Goal: Consume media (video, audio): Consume media (video, audio)

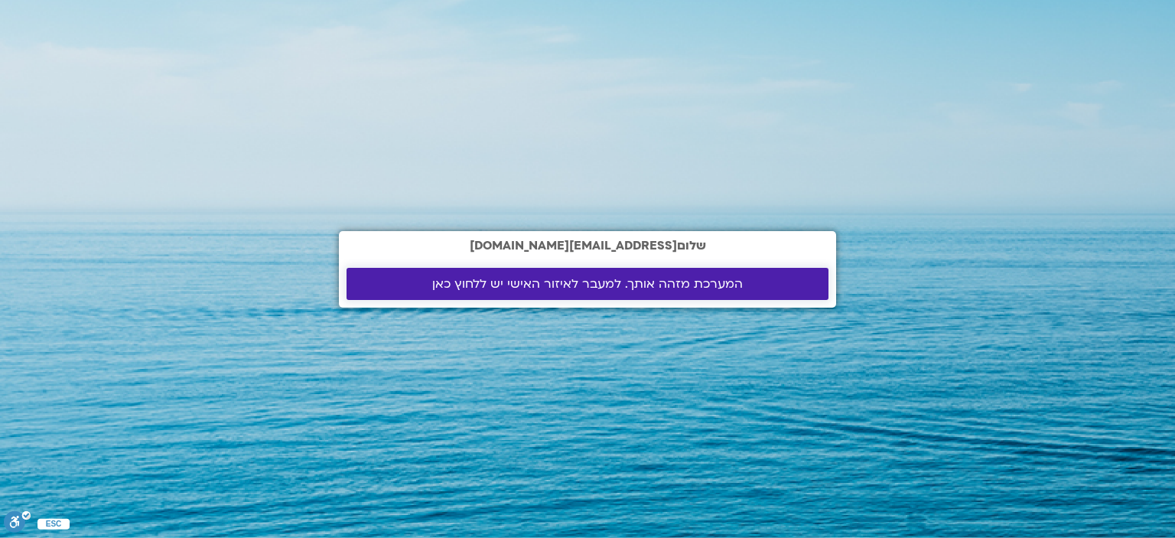
click at [634, 279] on span "המערכת מזהה אותך. למעבר לאיזור האישי יש ללחוץ כאן" at bounding box center [587, 284] width 311 height 14
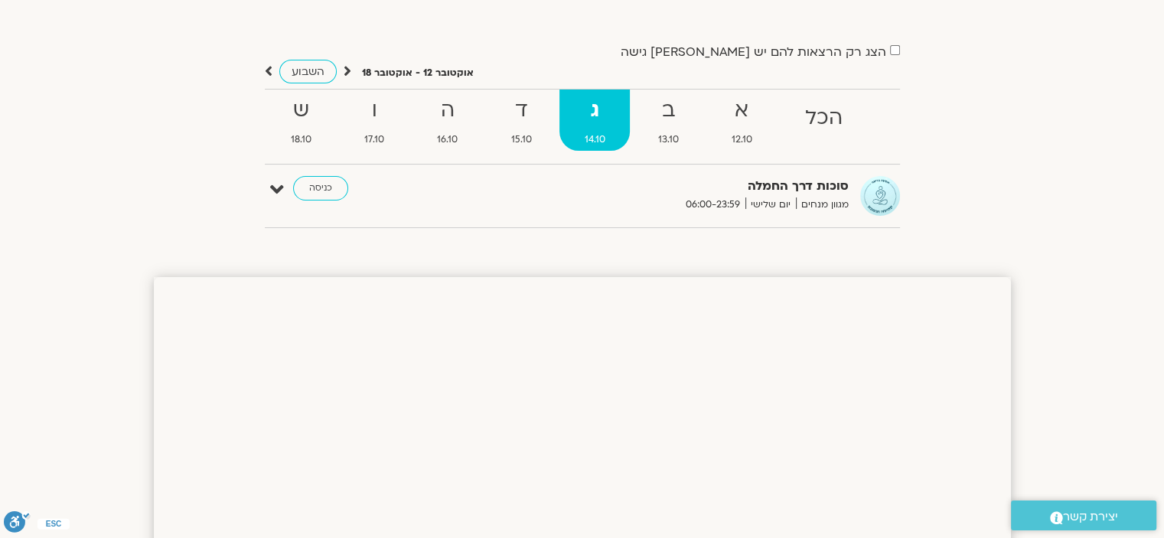
scroll to position [97, 0]
click at [522, 124] on strong "ד" at bounding box center [521, 110] width 70 height 34
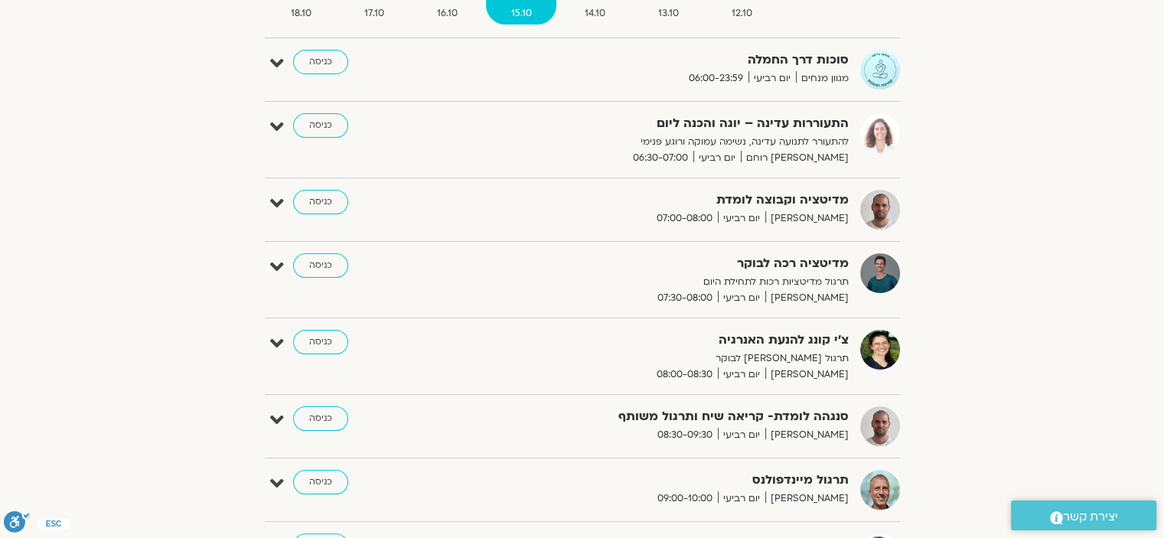
scroll to position [223, 0]
click at [275, 125] on icon at bounding box center [277, 126] width 14 height 21
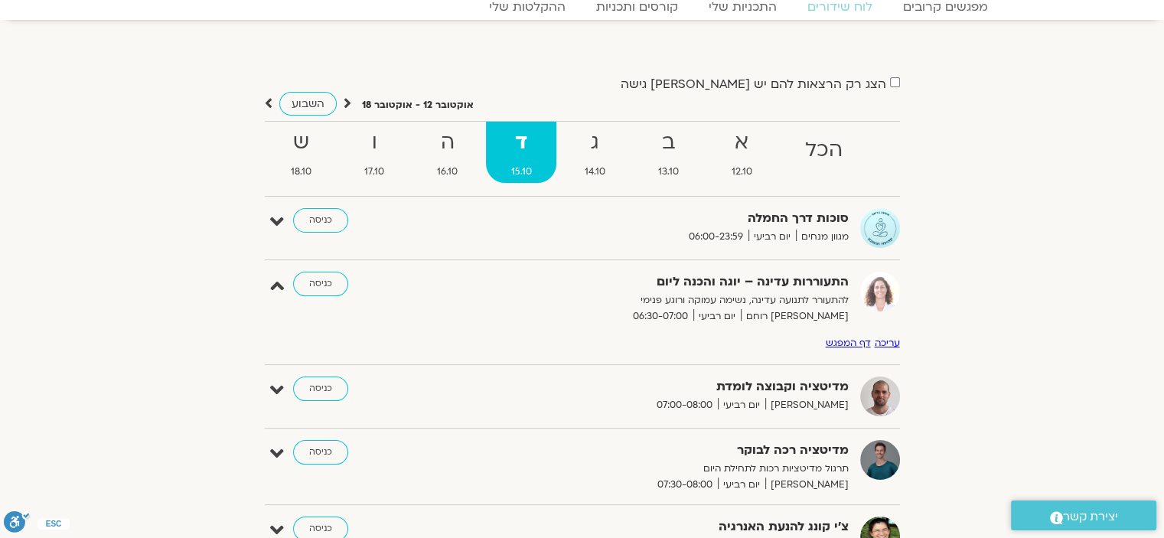
scroll to position [64, 0]
click at [308, 141] on strong "ש" at bounding box center [301, 143] width 70 height 34
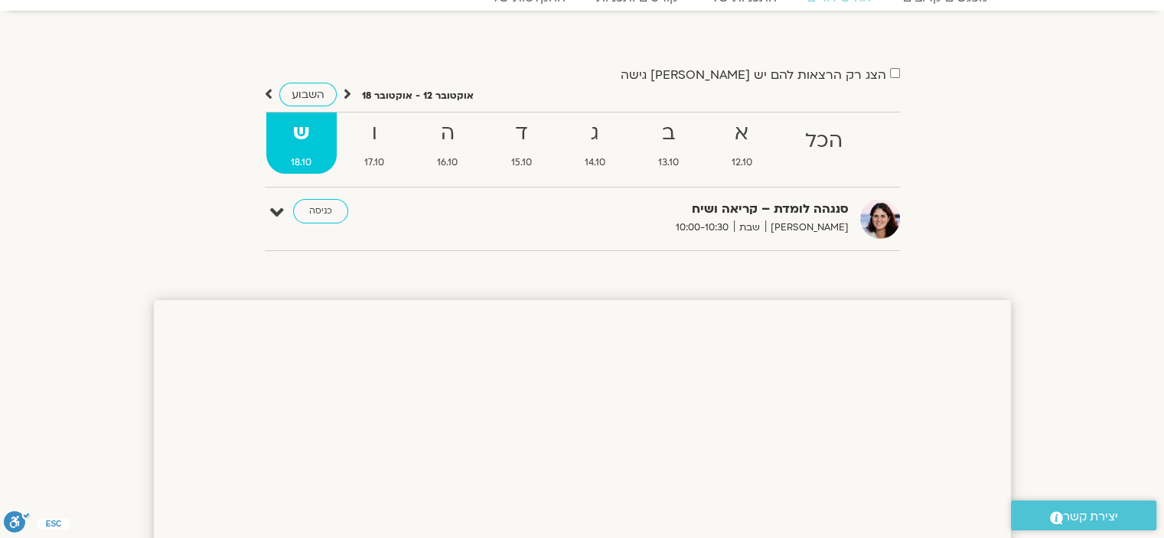
scroll to position [73, 0]
click at [385, 136] on strong "ו" at bounding box center [375, 134] width 70 height 34
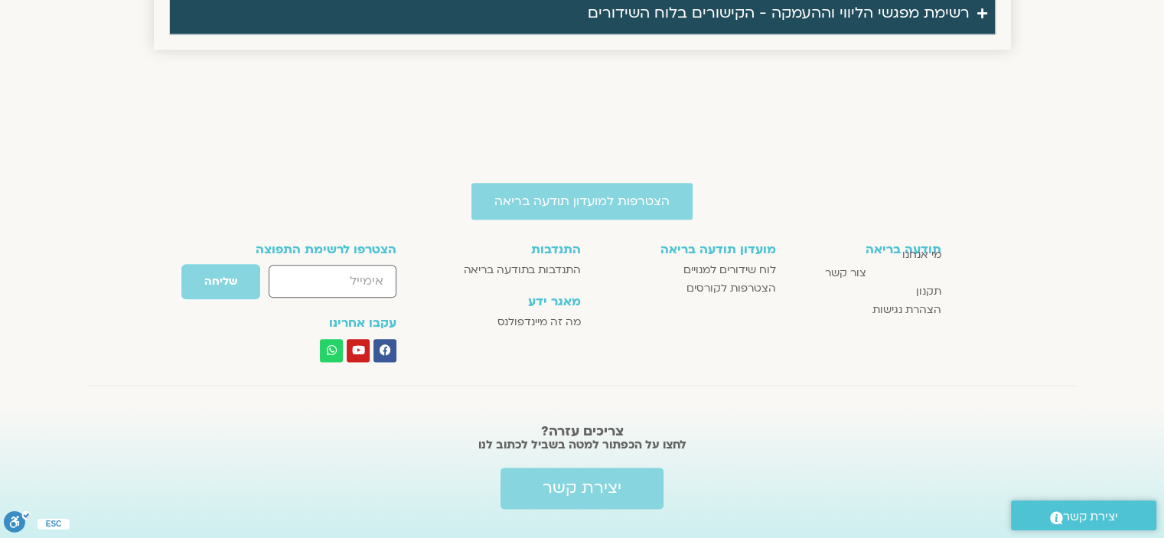
scroll to position [1832, 0]
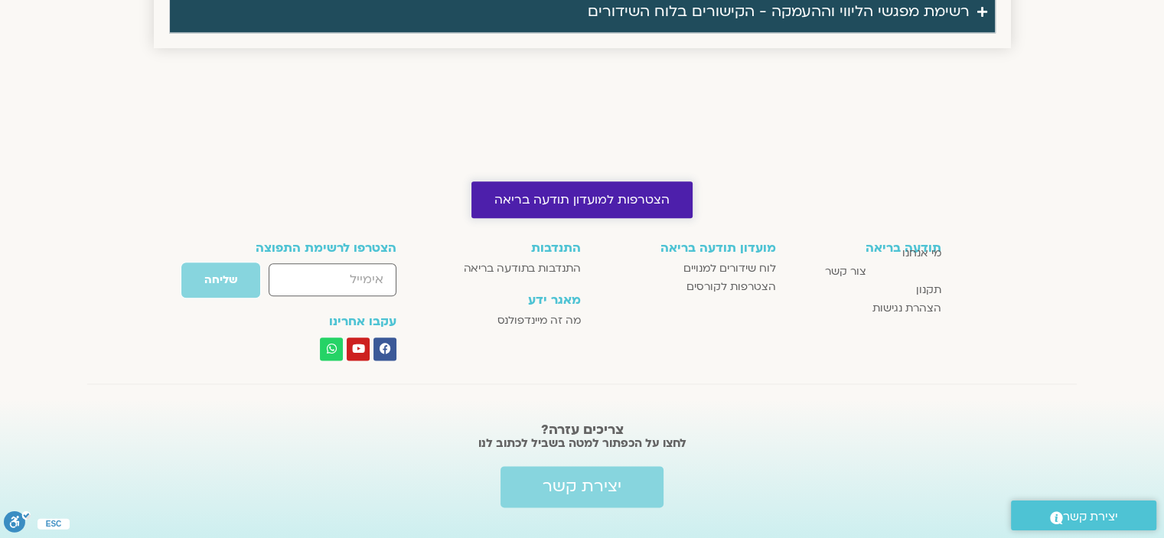
click at [551, 203] on span "הצטרפות למועדון תודעה בריאה" at bounding box center [581, 200] width 175 height 14
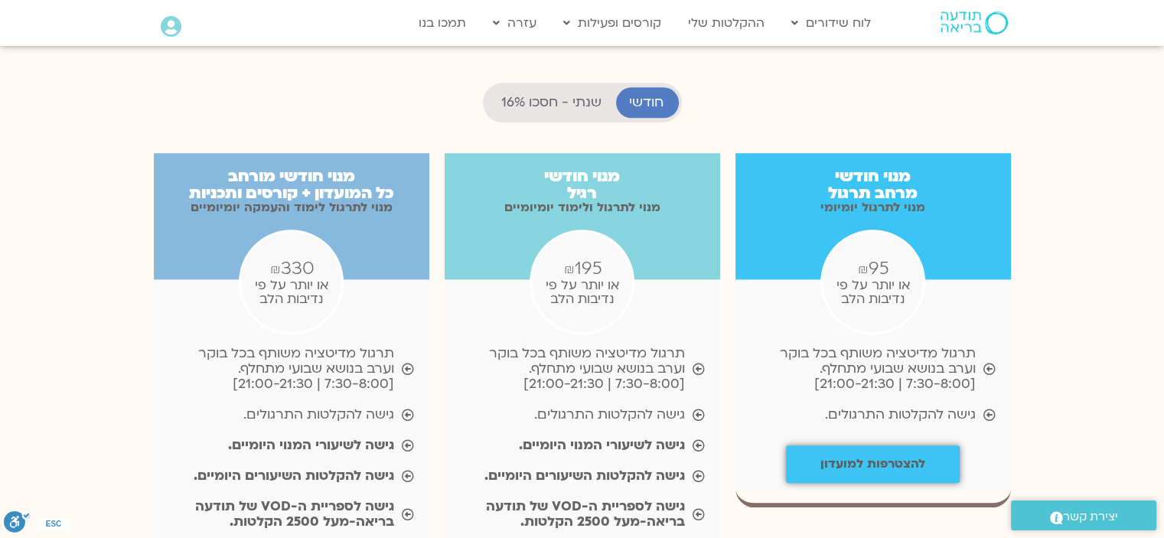
scroll to position [1518, 0]
click at [989, 363] on icon at bounding box center [989, 369] width 12 height 12
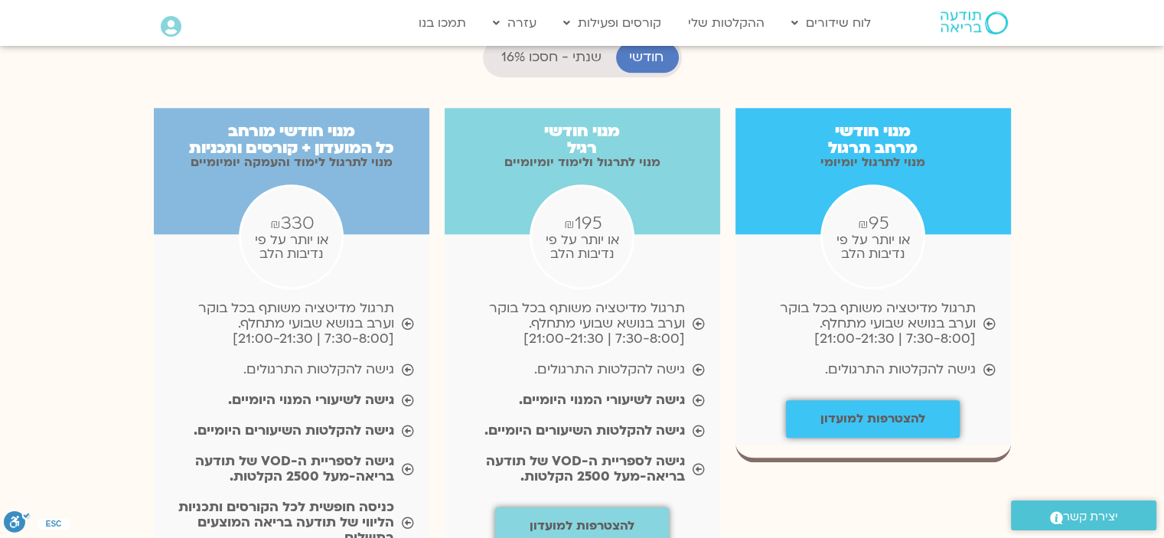
scroll to position [1564, 0]
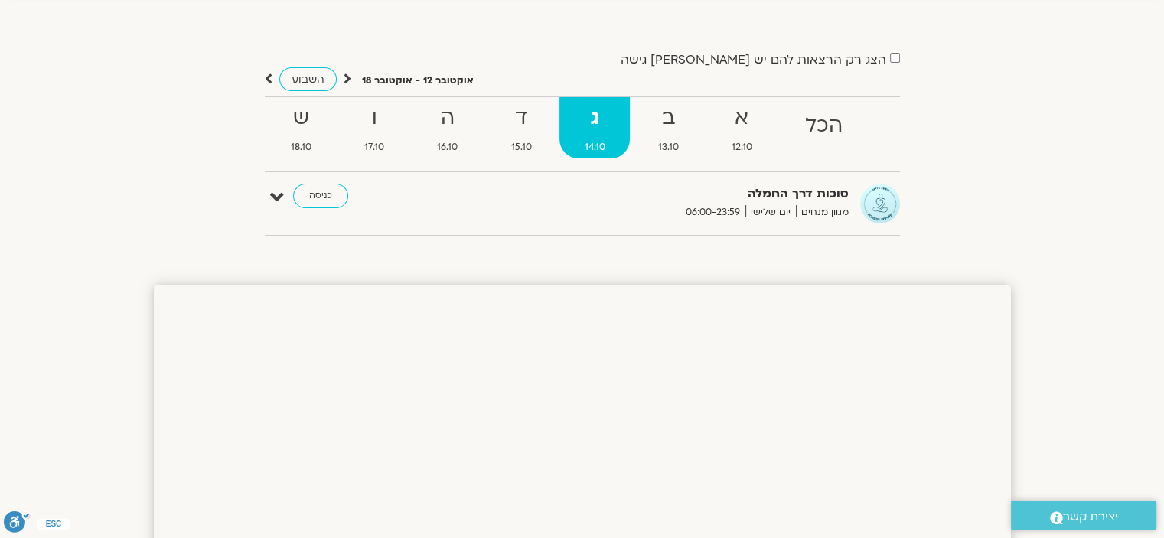
scroll to position [88, 0]
click at [268, 77] on icon at bounding box center [269, 79] width 8 height 15
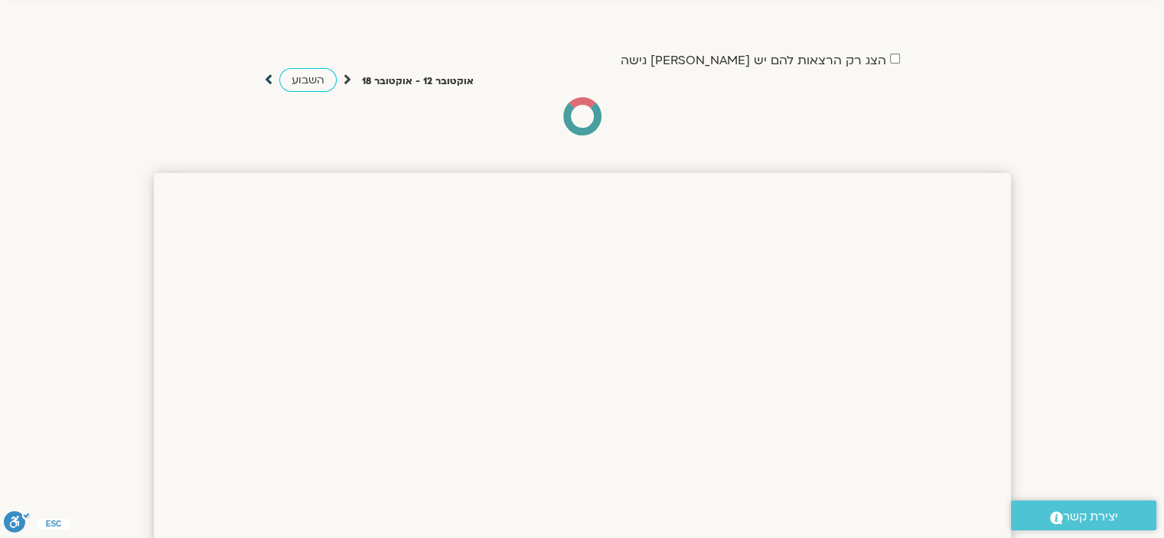
click at [268, 77] on icon at bounding box center [269, 79] width 8 height 15
click at [304, 85] on span "השבוע" at bounding box center [308, 80] width 33 height 15
click at [262, 79] on div "הצג רק הרצאות להם יש לי גישה אוקטובר 12 - אוקטובר 18 השבוע להציג אירועים שפתוחי…" at bounding box center [582, 93] width 857 height 86
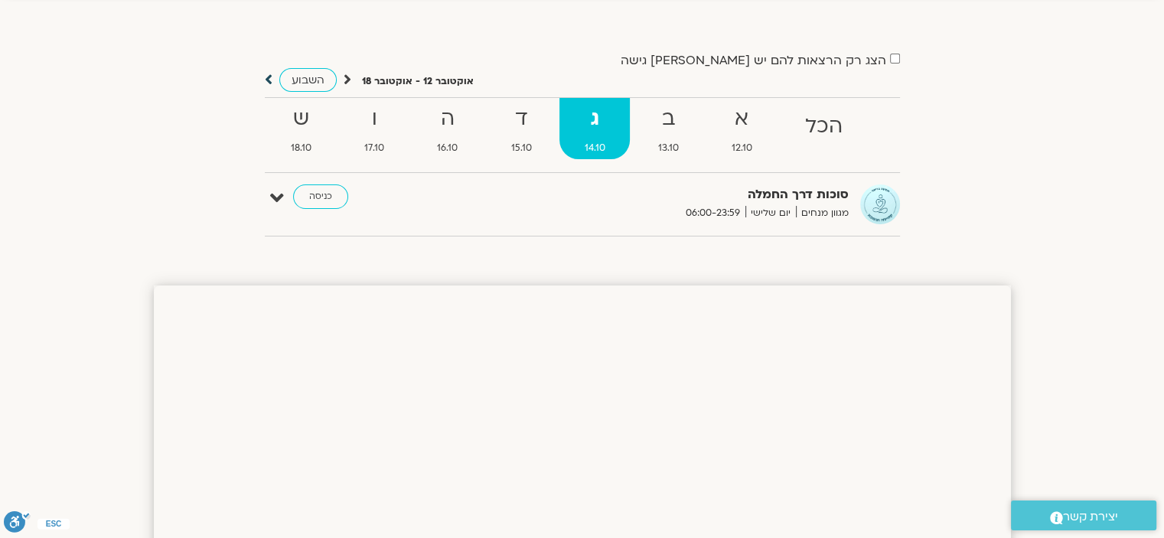
click at [266, 80] on icon at bounding box center [269, 79] width 8 height 15
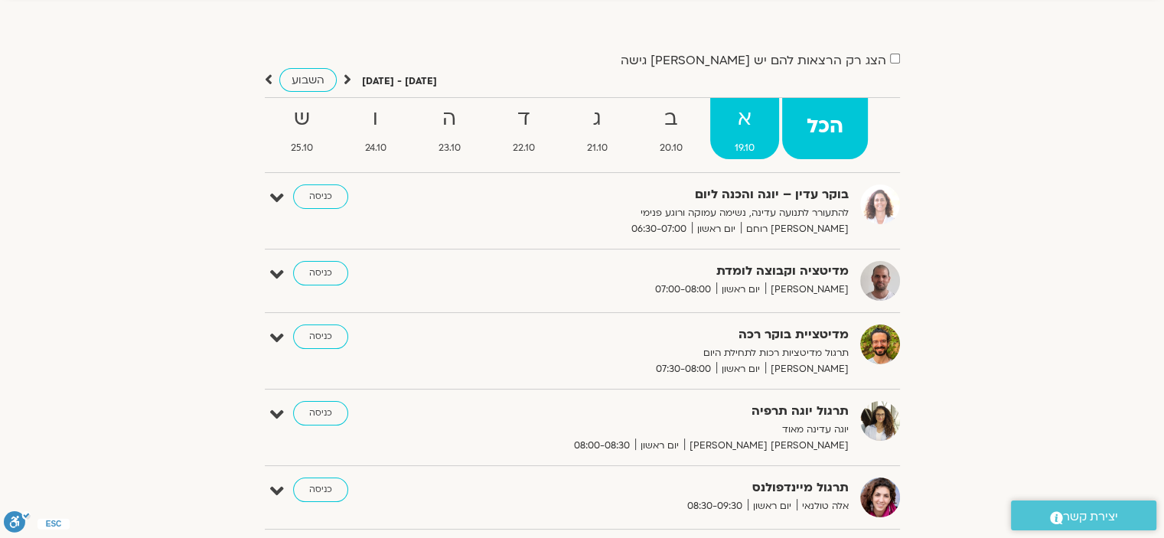
click at [748, 130] on strong "א" at bounding box center [744, 119] width 69 height 34
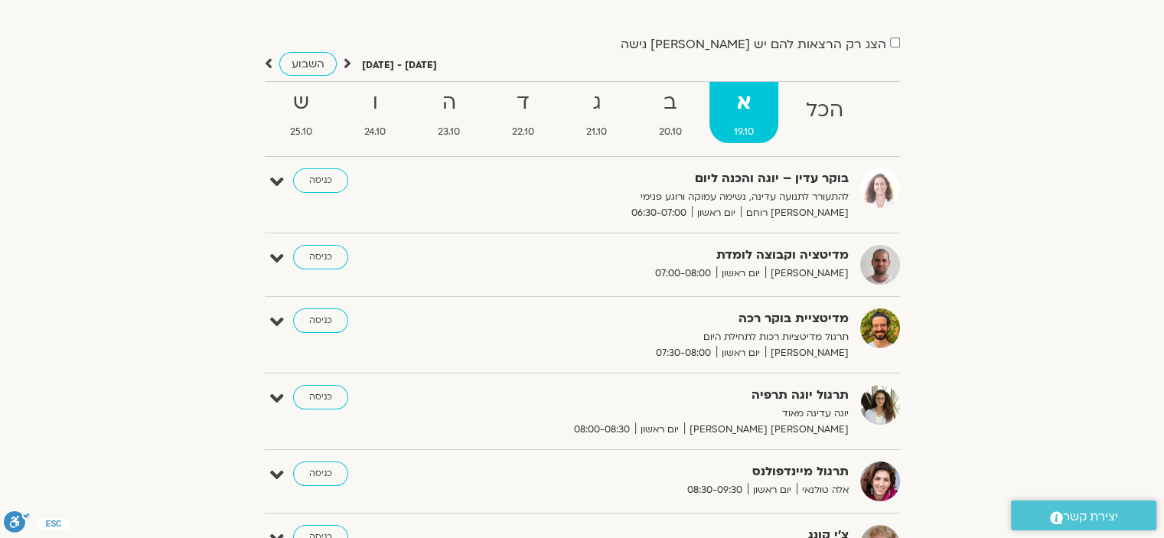
scroll to position [94, 0]
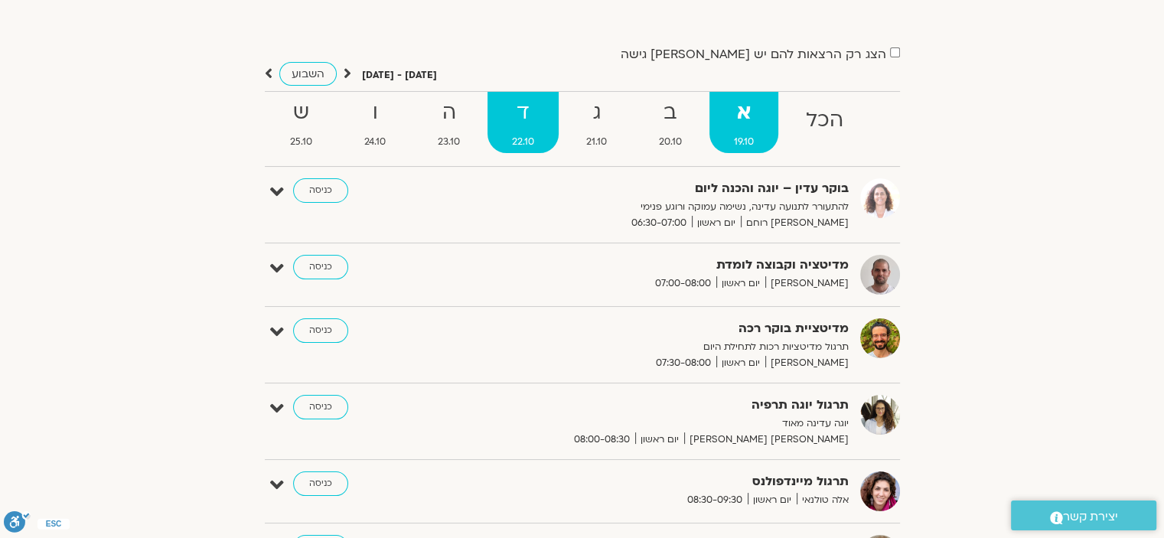
click at [532, 122] on strong "ד" at bounding box center [522, 113] width 71 height 34
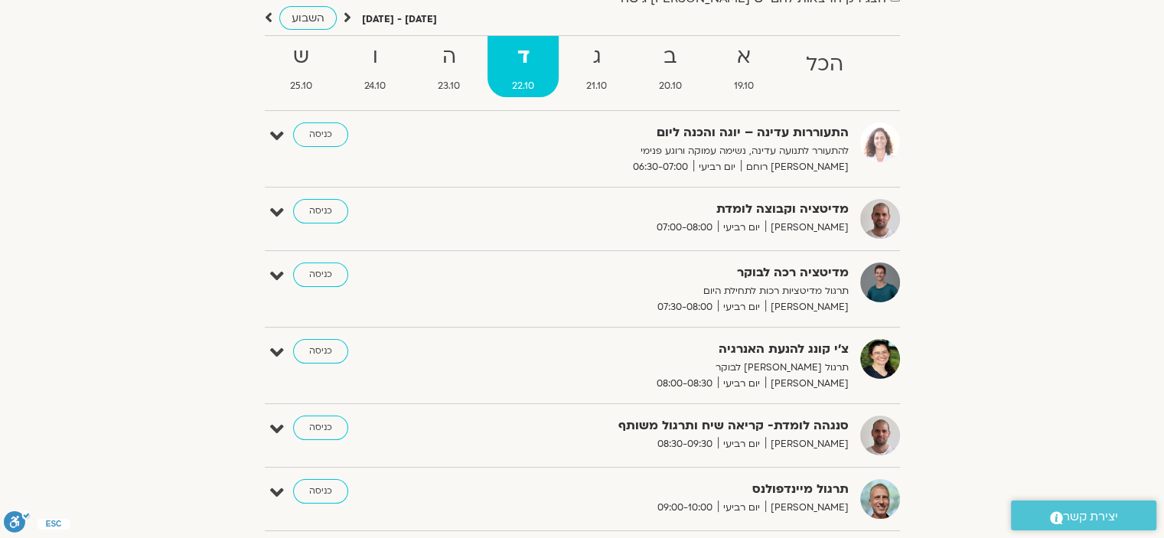
scroll to position [0, 0]
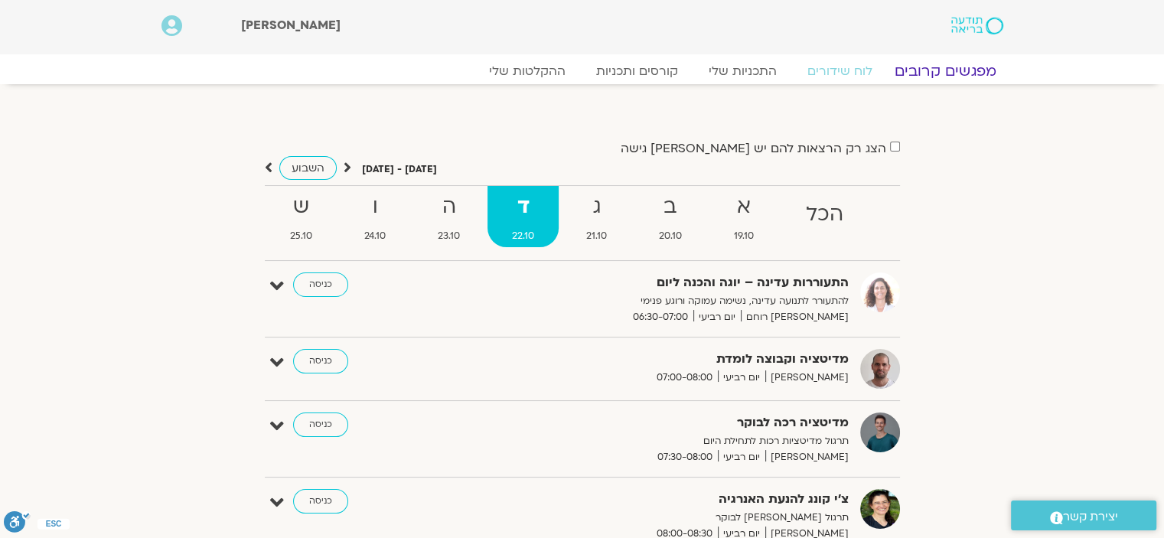
click at [952, 70] on link "מפגשים קרובים" at bounding box center [944, 71] width 138 height 18
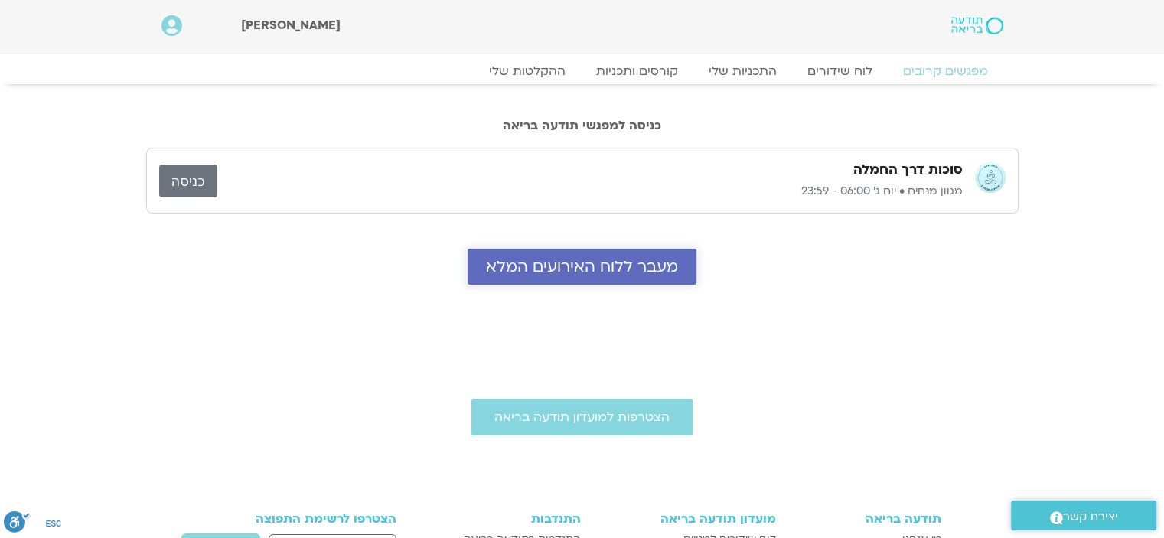
click at [563, 275] on span "מעבר ללוח האירועים המלא" at bounding box center [582, 267] width 192 height 18
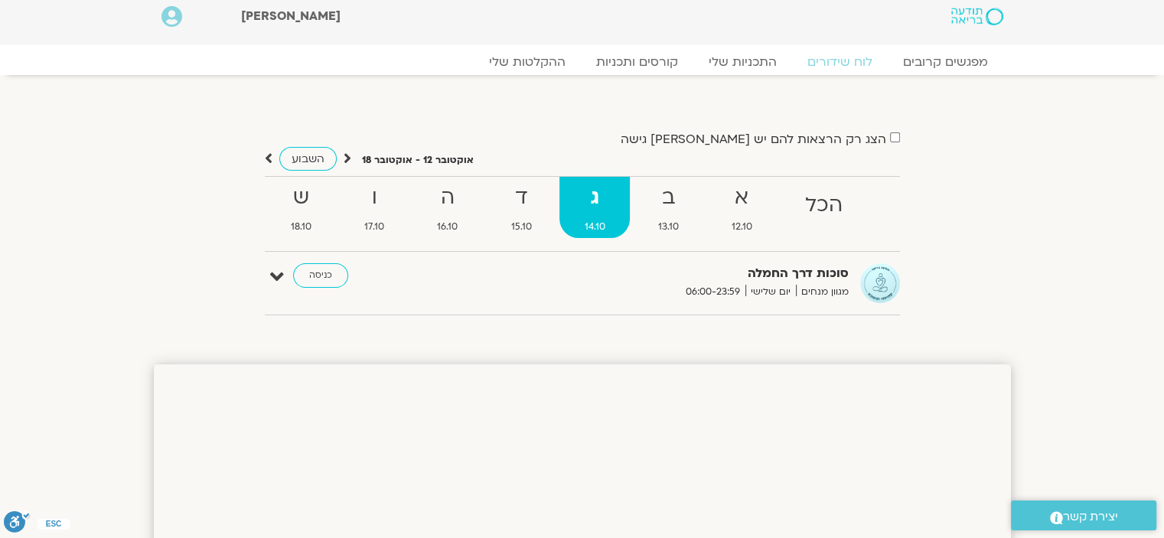
scroll to position [8, 0]
click at [737, 295] on span "06:00-23:59" at bounding box center [712, 293] width 65 height 16
click at [320, 279] on link "כניסה" at bounding box center [320, 276] width 55 height 24
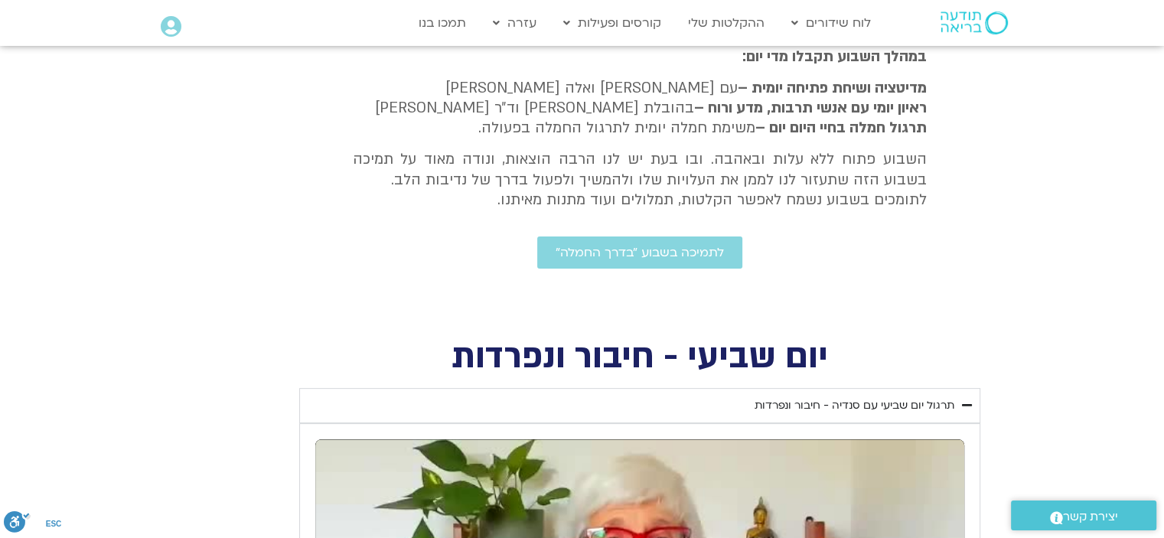
scroll to position [363, 0]
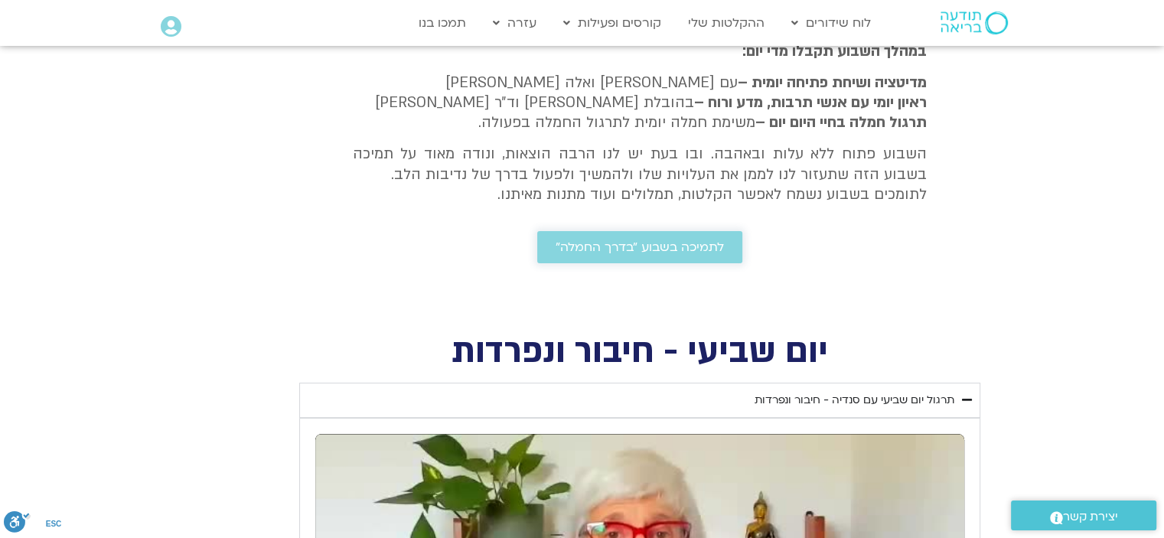
click at [611, 246] on span "לתמיכה בשבוע ״בדרך החמלה״" at bounding box center [640, 247] width 168 height 14
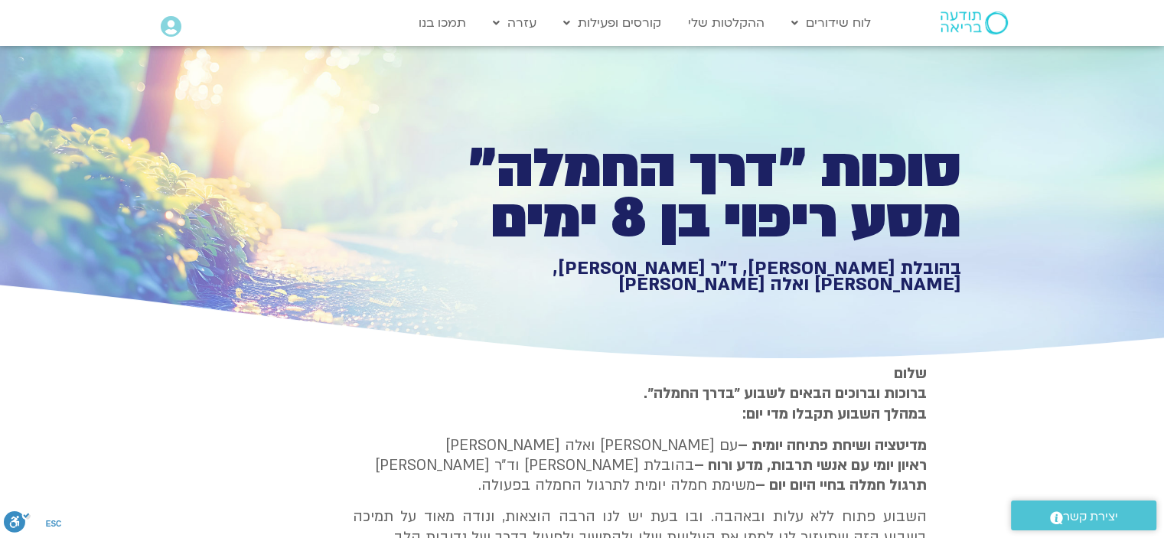
scroll to position [2, 0]
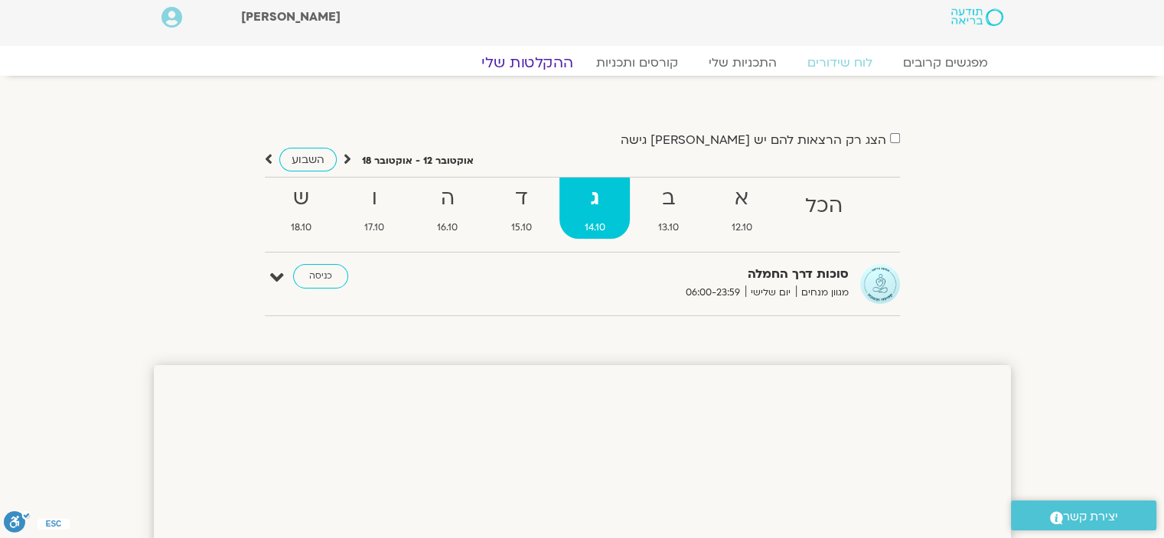
click at [533, 54] on link "ההקלטות שלי" at bounding box center [527, 63] width 129 height 18
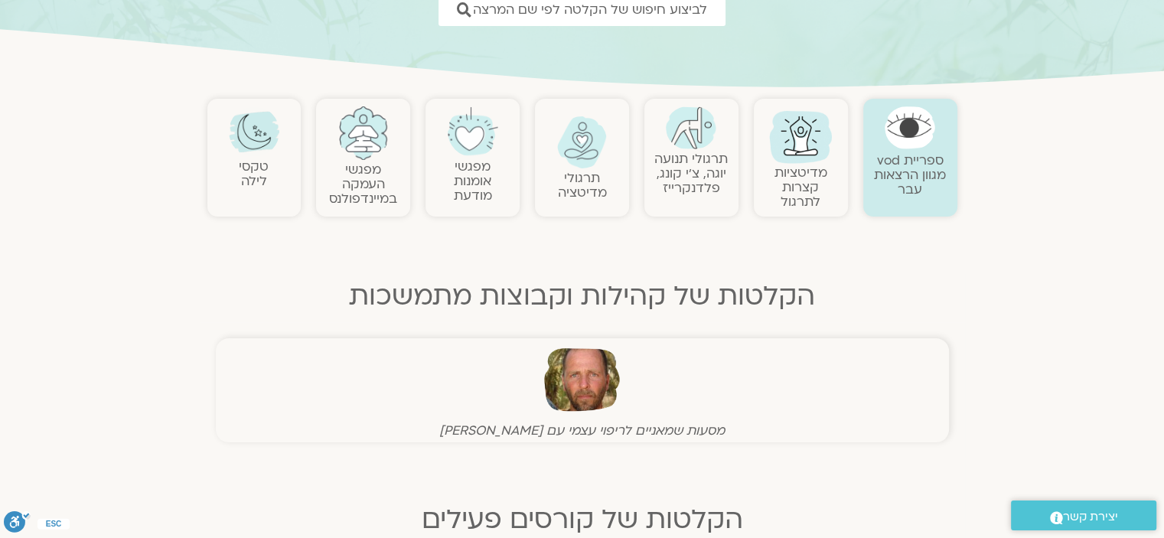
scroll to position [277, 0]
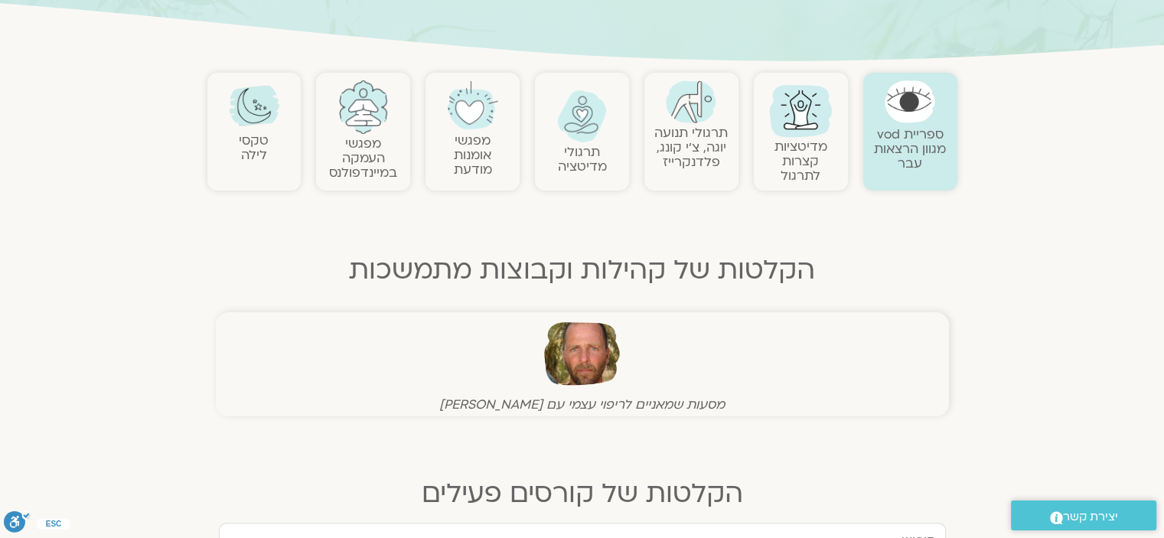
click at [787, 140] on link "מדיטציות קצרות לתרגול" at bounding box center [800, 161] width 53 height 47
click at [251, 140] on link "טקסי לילה" at bounding box center [254, 148] width 30 height 32
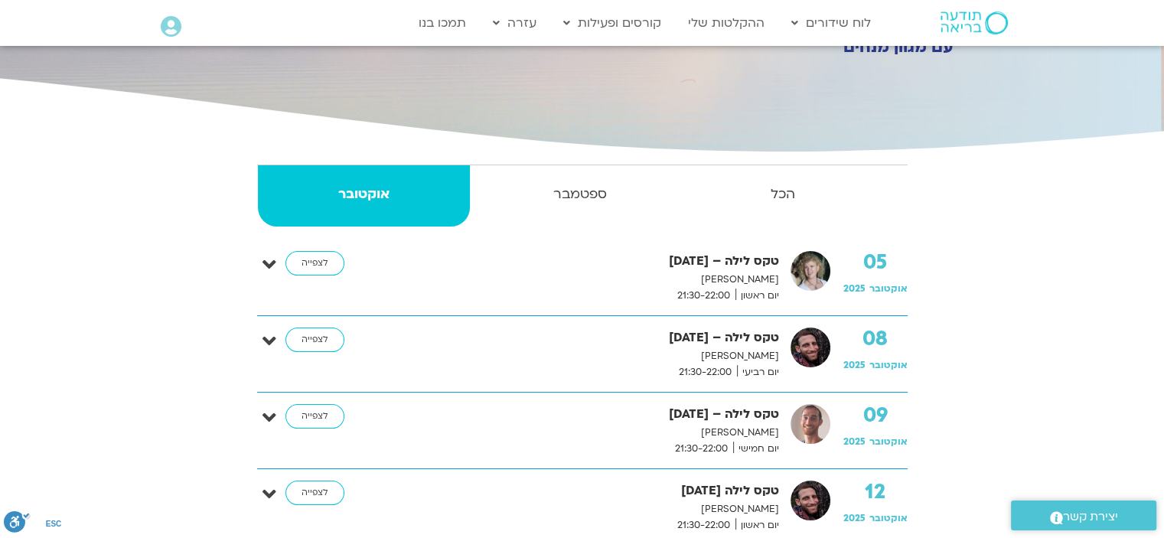
scroll to position [205, 0]
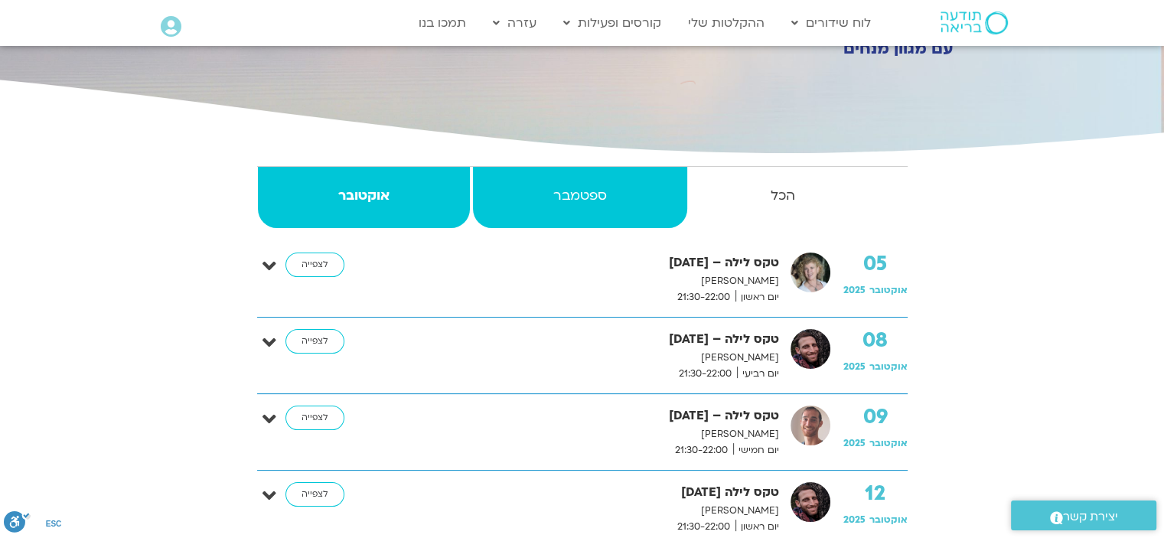
click at [552, 203] on strong "ספטמבר" at bounding box center [580, 195] width 214 height 23
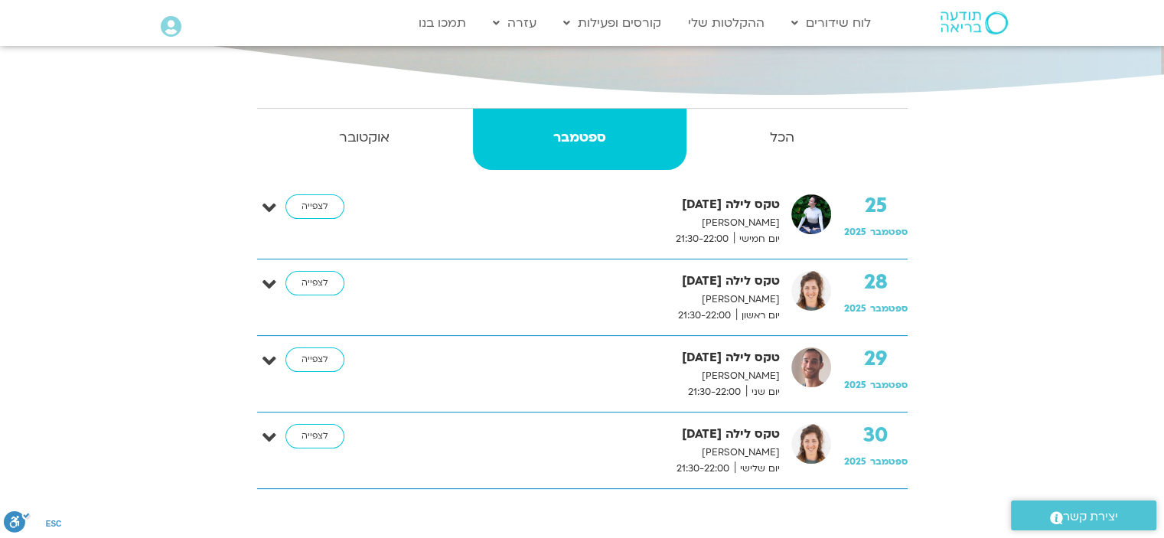
scroll to position [262, 0]
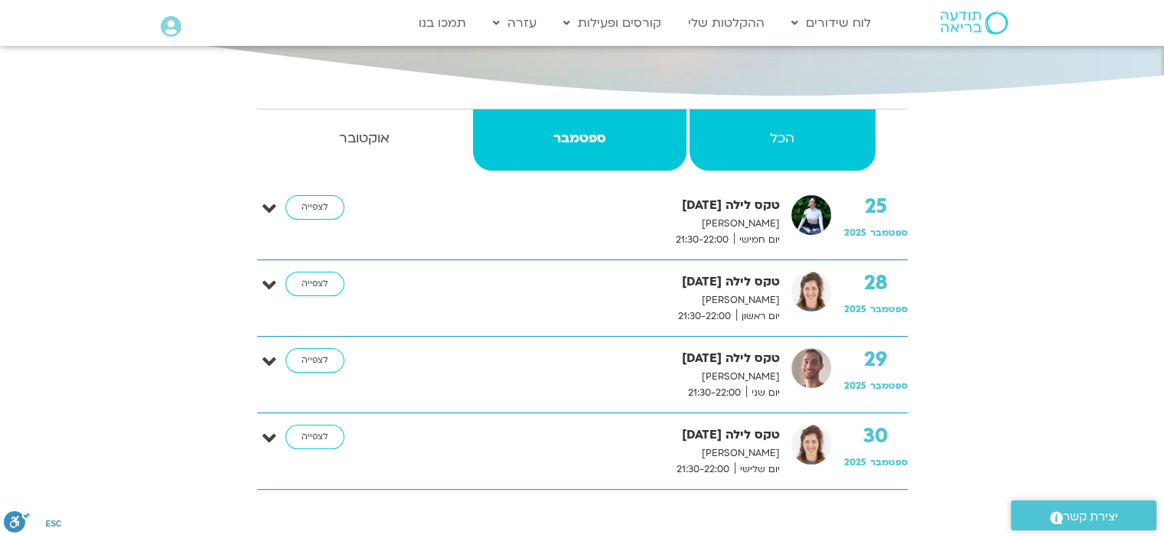
click at [784, 134] on strong "הכל" at bounding box center [781, 138] width 185 height 23
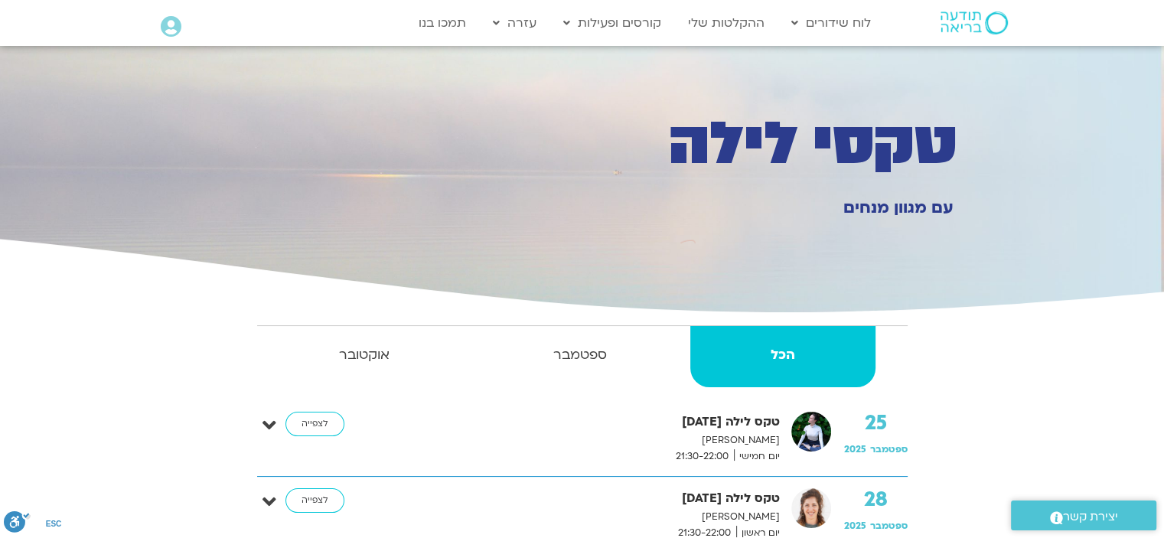
scroll to position [0, 0]
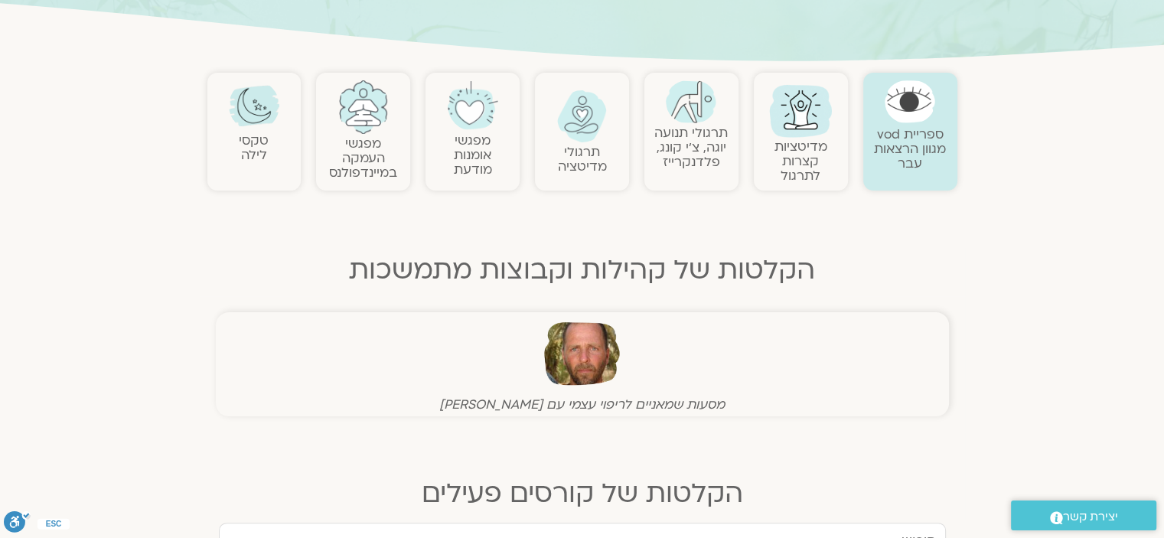
click at [682, 130] on link "תרגולי תנועה יוגה, צ׳י קונג, [PERSON_NAME]" at bounding box center [690, 147] width 73 height 47
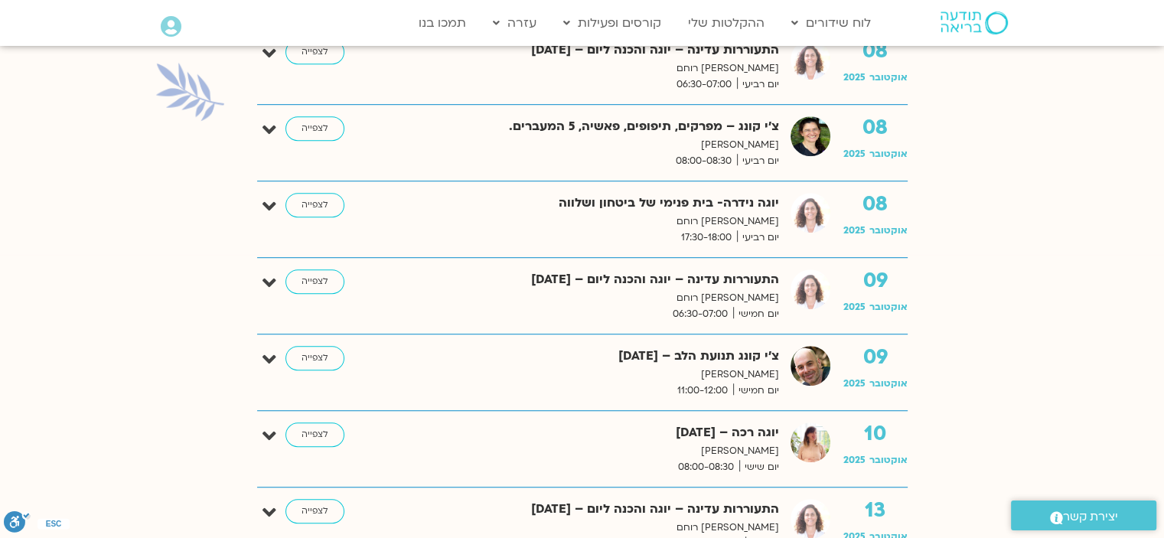
scroll to position [969, 0]
click at [590, 150] on p "[PERSON_NAME]" at bounding box center [578, 144] width 402 height 16
click at [309, 125] on link "לצפייה" at bounding box center [314, 128] width 59 height 24
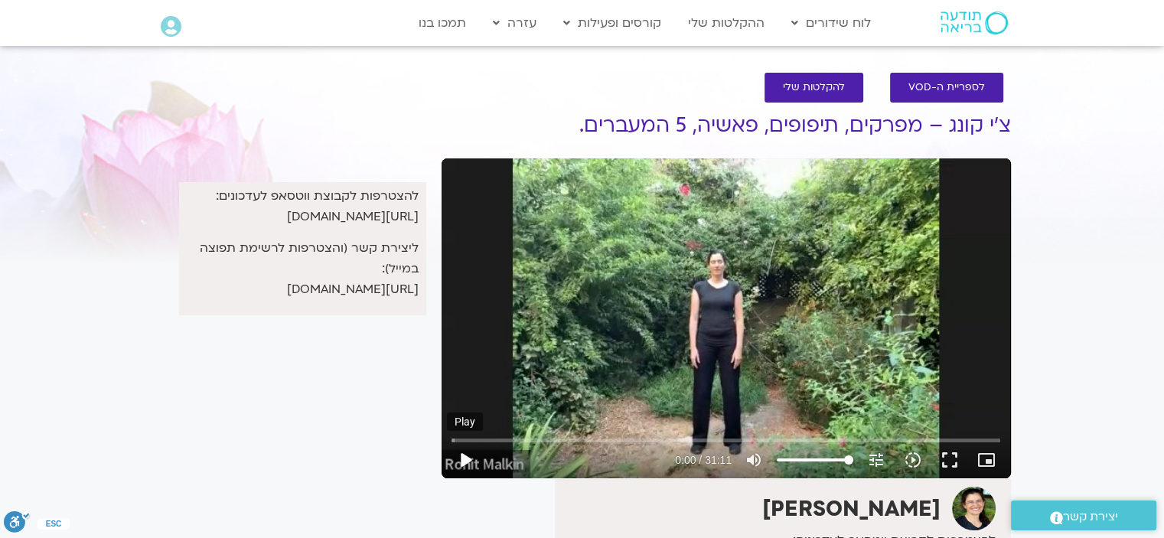
click at [469, 455] on button "play_arrow" at bounding box center [465, 460] width 37 height 37
click at [597, 438] on input "Seek" at bounding box center [725, 439] width 549 height 9
click at [548, 440] on input "Seek" at bounding box center [725, 439] width 549 height 9
type input "328.910919"
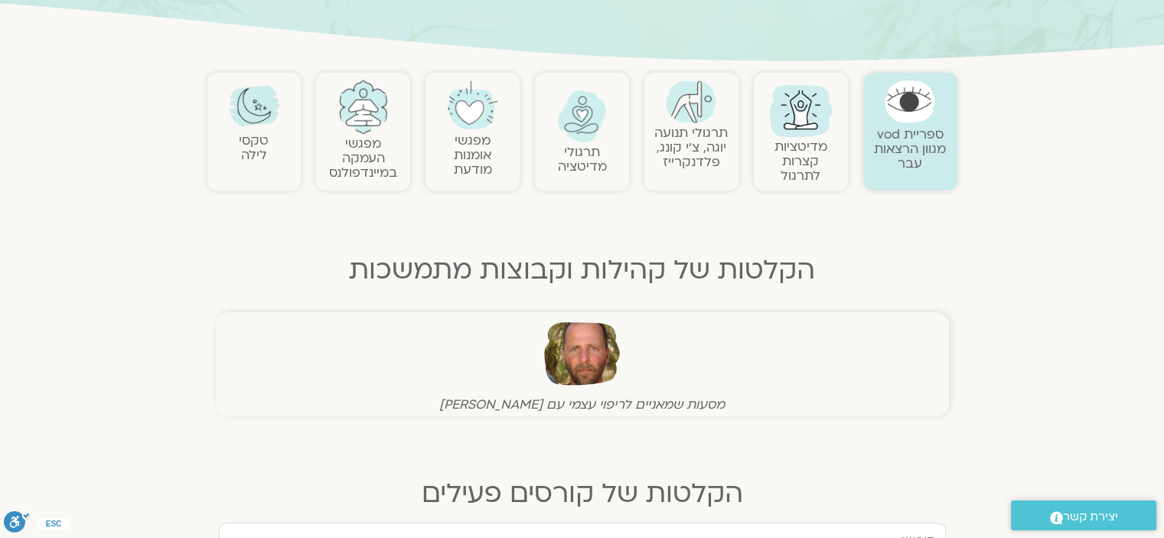
click at [689, 139] on link "תרגולי תנועה יוגה, צ׳י קונג, [PERSON_NAME]" at bounding box center [690, 147] width 73 height 47
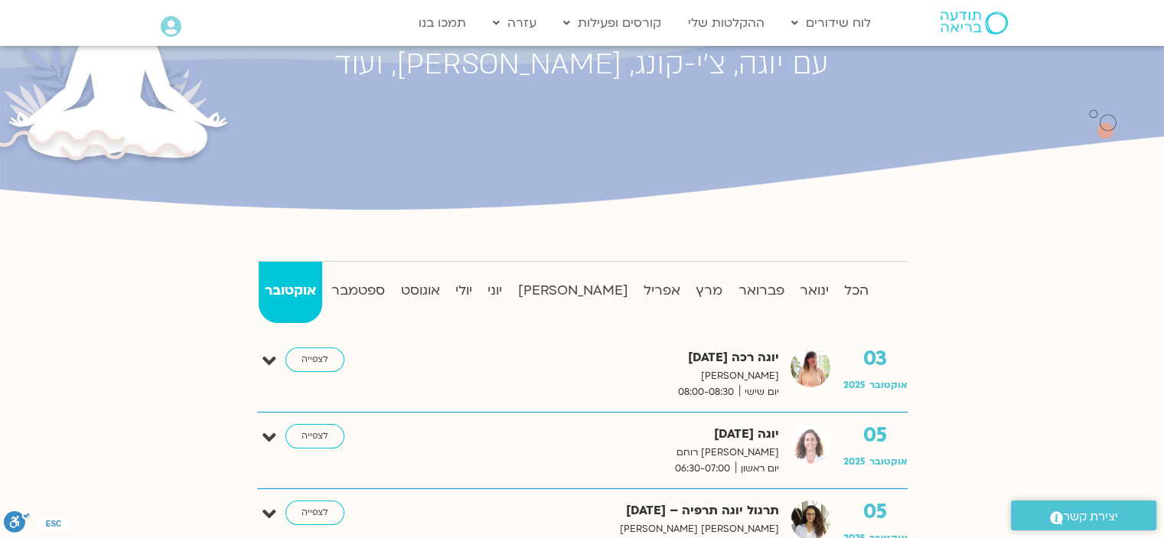
scroll to position [204, 0]
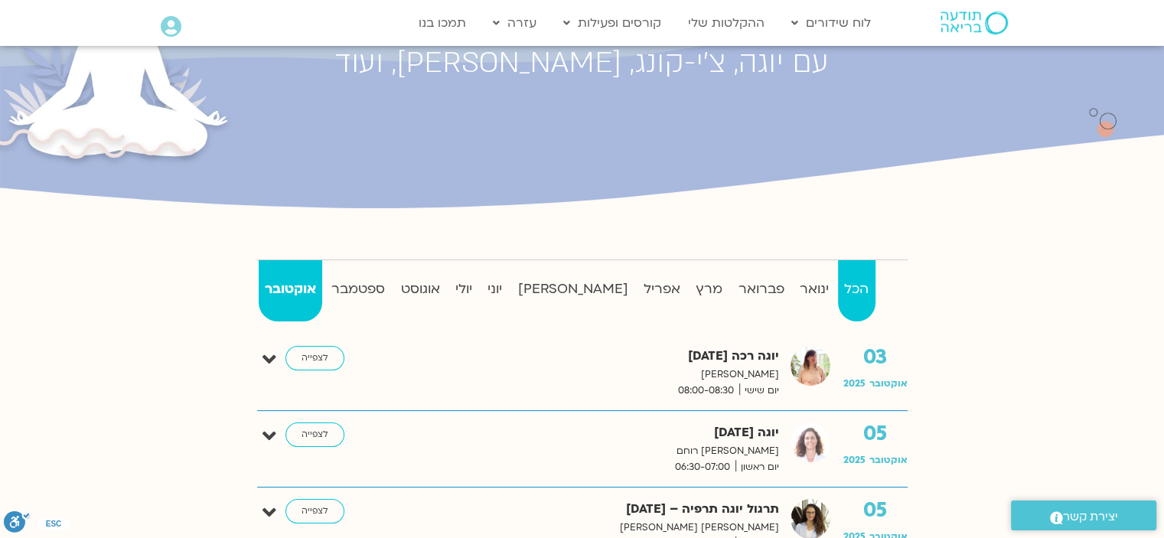
click at [846, 285] on strong "הכל" at bounding box center [856, 289] width 37 height 23
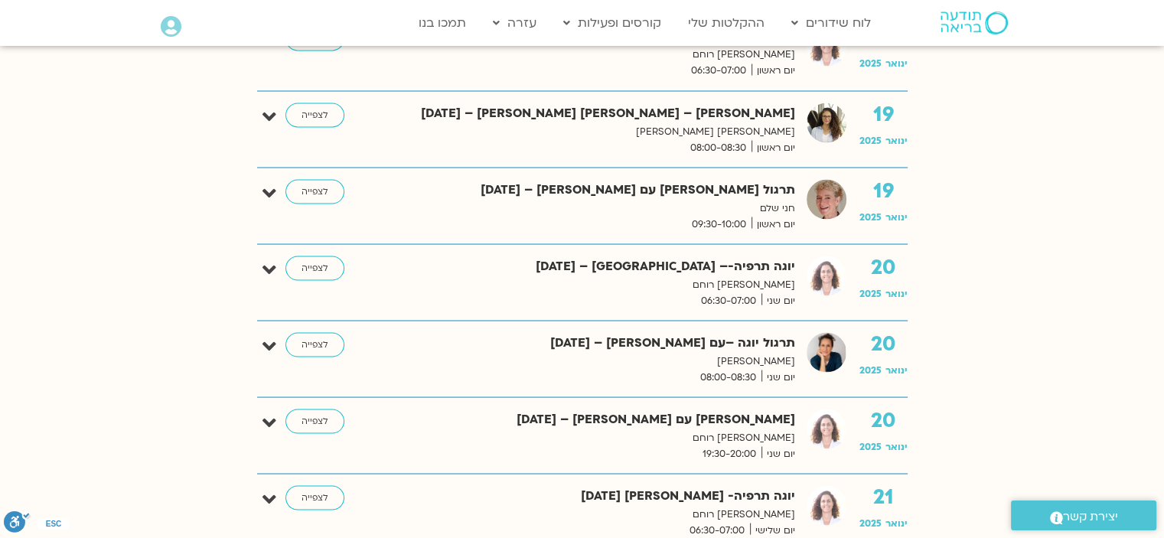
scroll to position [2802, 0]
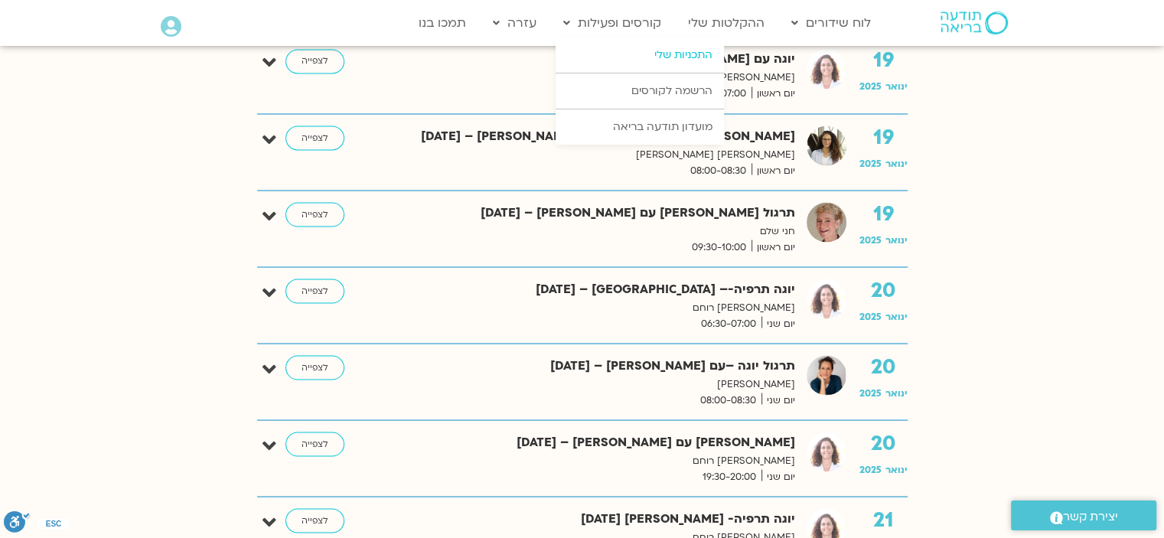
click at [676, 67] on link "התכניות שלי" at bounding box center [640, 54] width 168 height 35
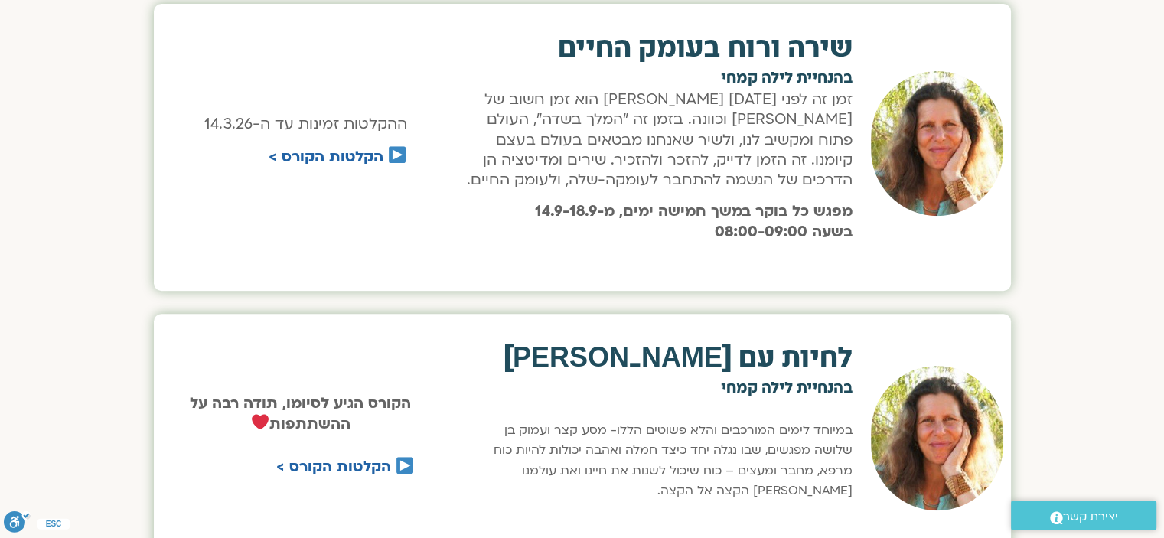
scroll to position [612, 0]
click at [321, 155] on link "הקלטות הקורס >" at bounding box center [326, 156] width 115 height 20
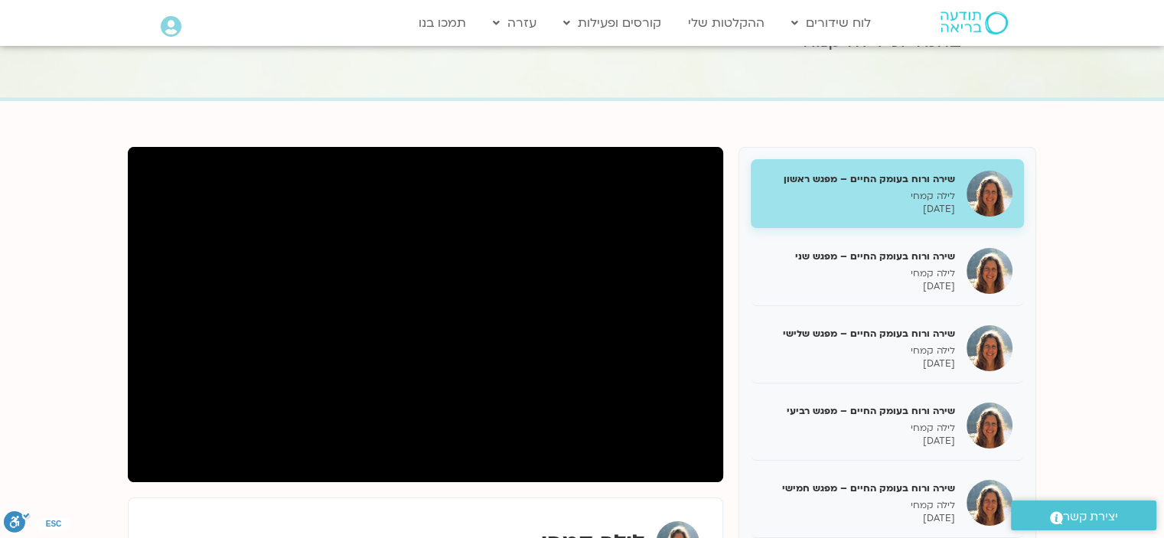
scroll to position [97, 0]
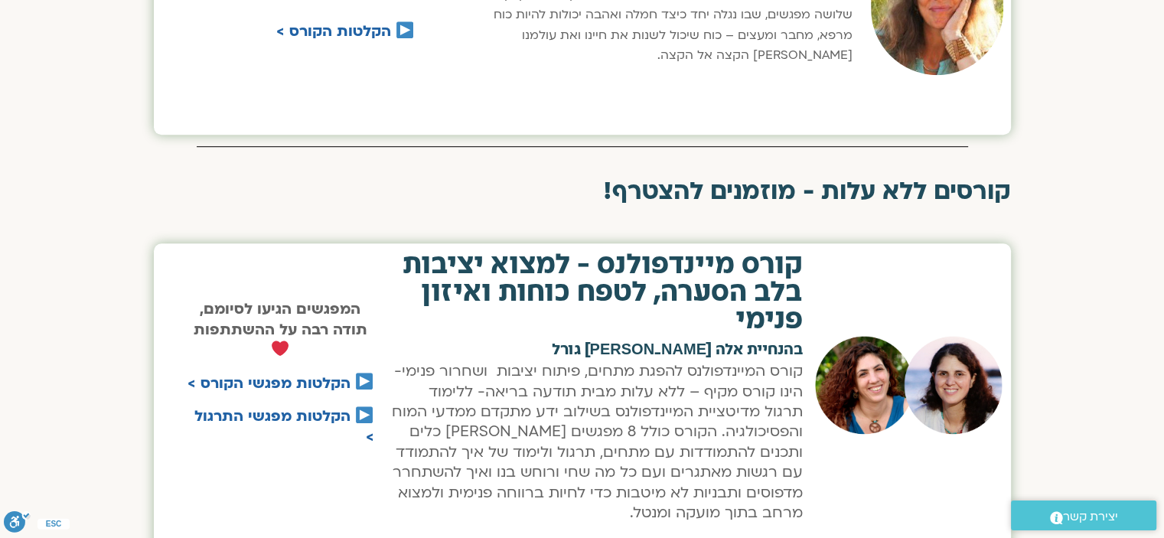
scroll to position [924, 0]
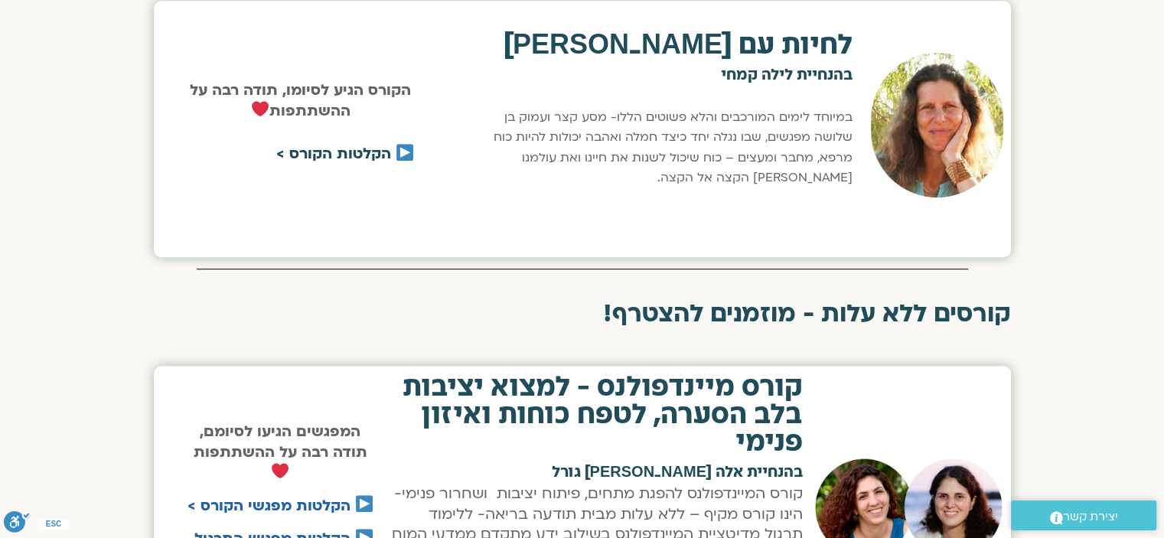
click at [350, 160] on link "הקלטות הקורס >" at bounding box center [333, 154] width 115 height 20
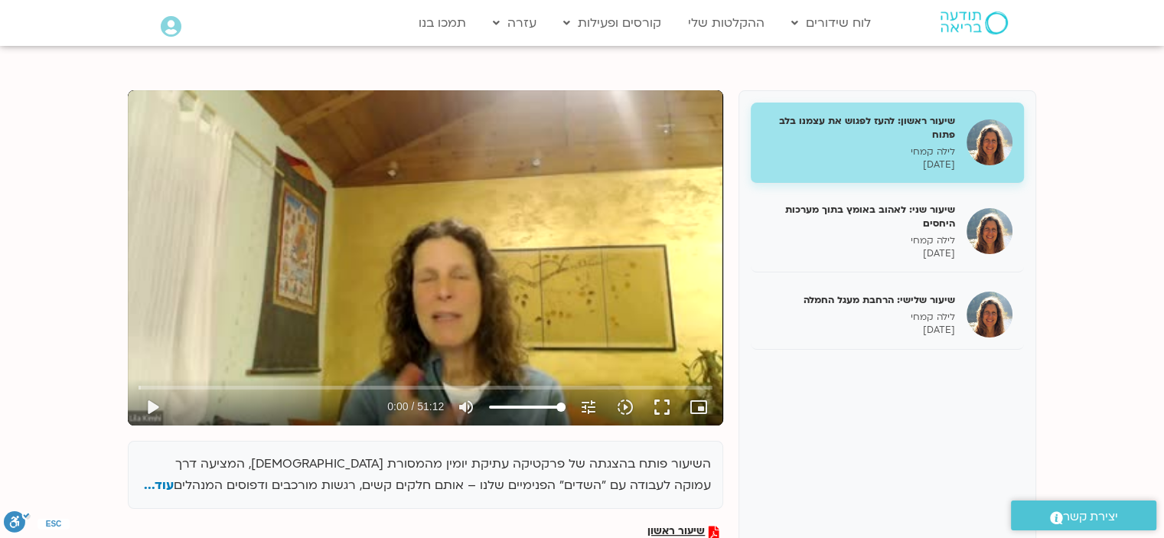
scroll to position [156, 0]
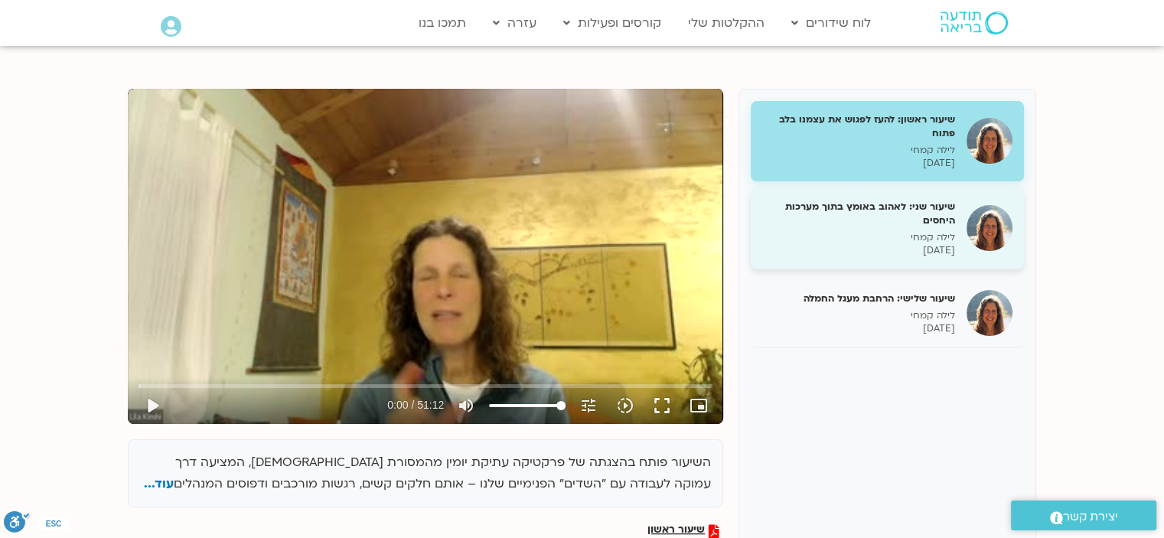
click at [827, 229] on div "שיעור שני: לאהוב באומץ בתוך מערכות היחסים לילה [PERSON_NAME] [DATE]" at bounding box center [858, 228] width 193 height 57
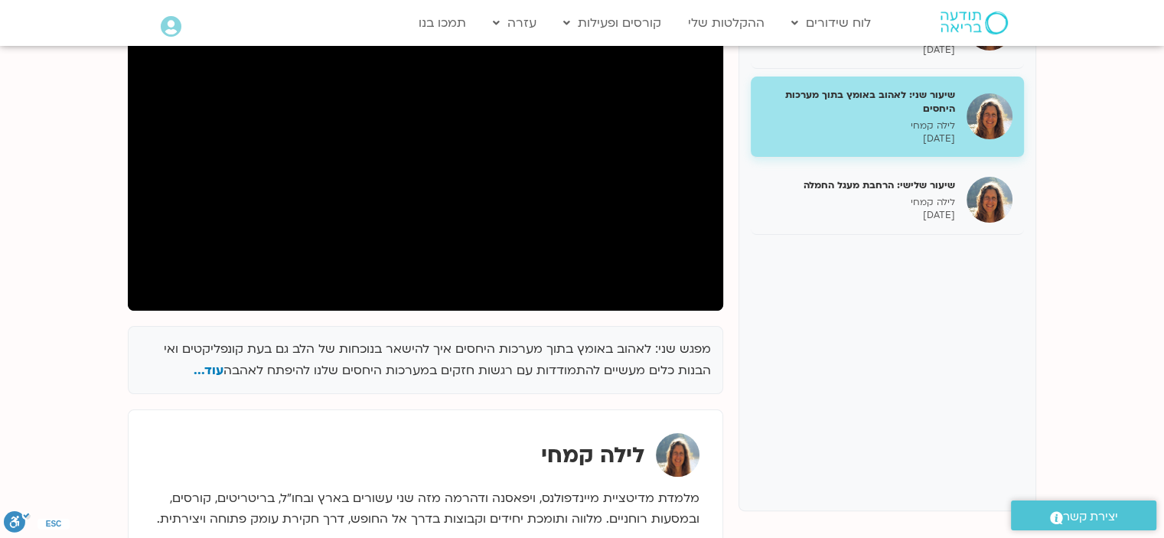
scroll to position [282, 0]
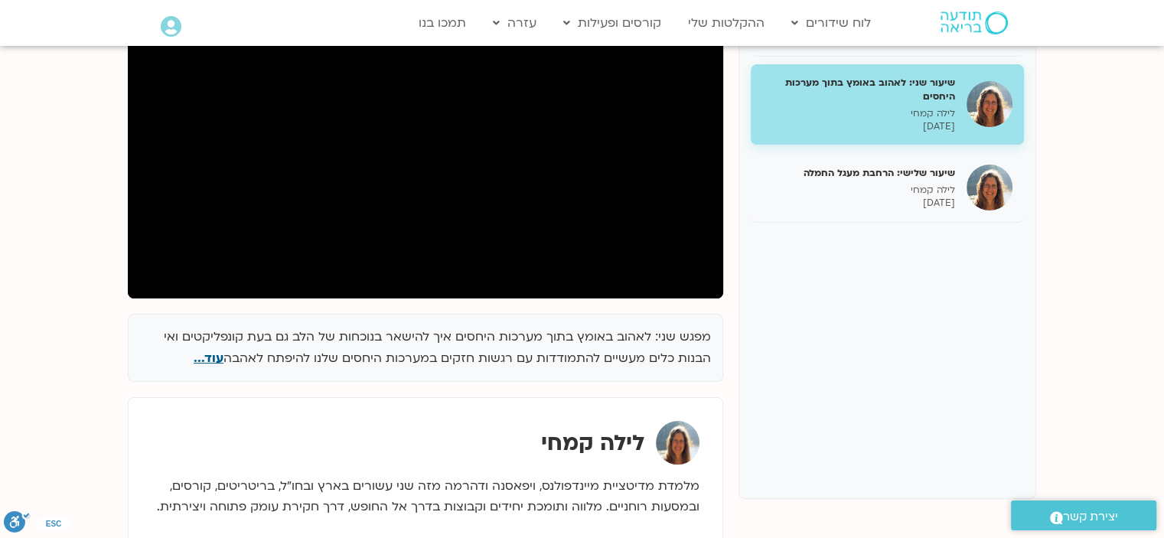
click at [211, 359] on span "עוד..." at bounding box center [209, 358] width 30 height 17
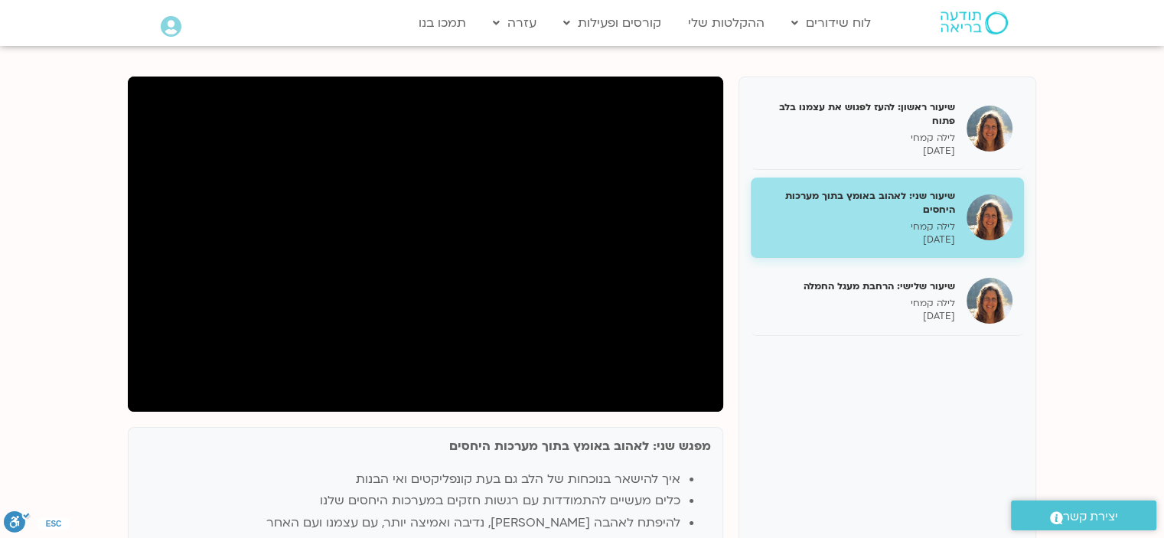
scroll to position [159, 0]
